Goal: Task Accomplishment & Management: Complete application form

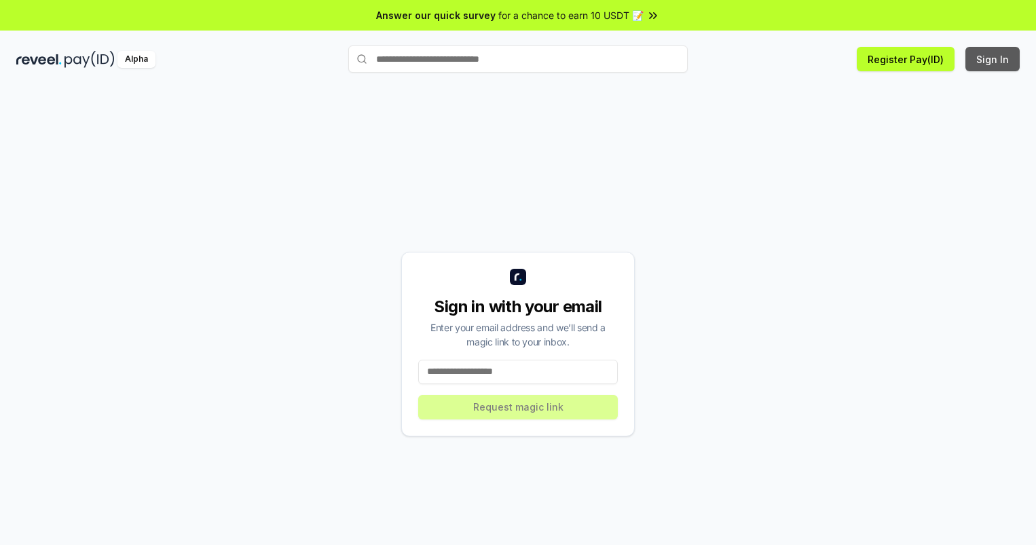
click at [993, 59] on button "Sign In" at bounding box center [992, 59] width 54 height 24
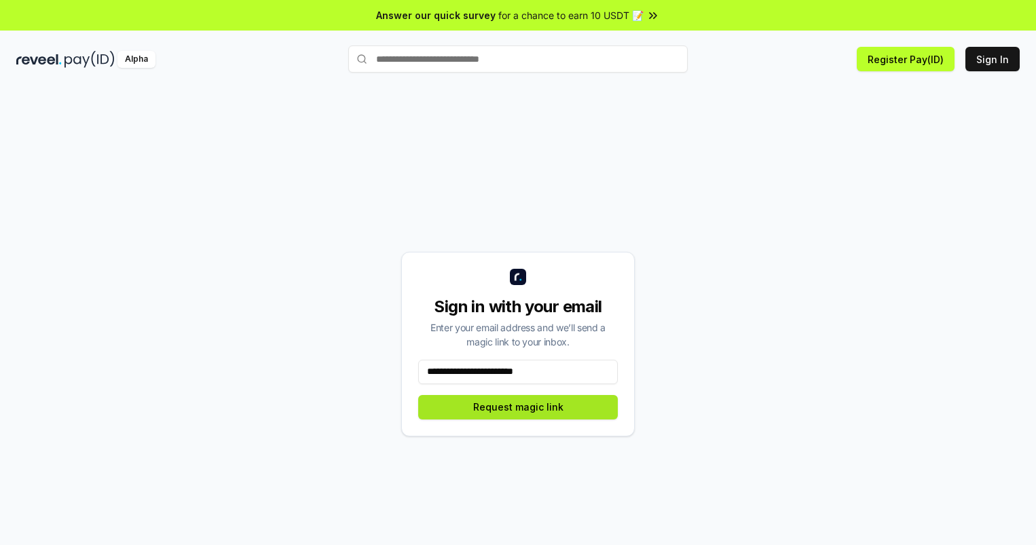
type input "**********"
click at [518, 407] on button "Request magic link" at bounding box center [518, 407] width 200 height 24
